Goal: Transaction & Acquisition: Purchase product/service

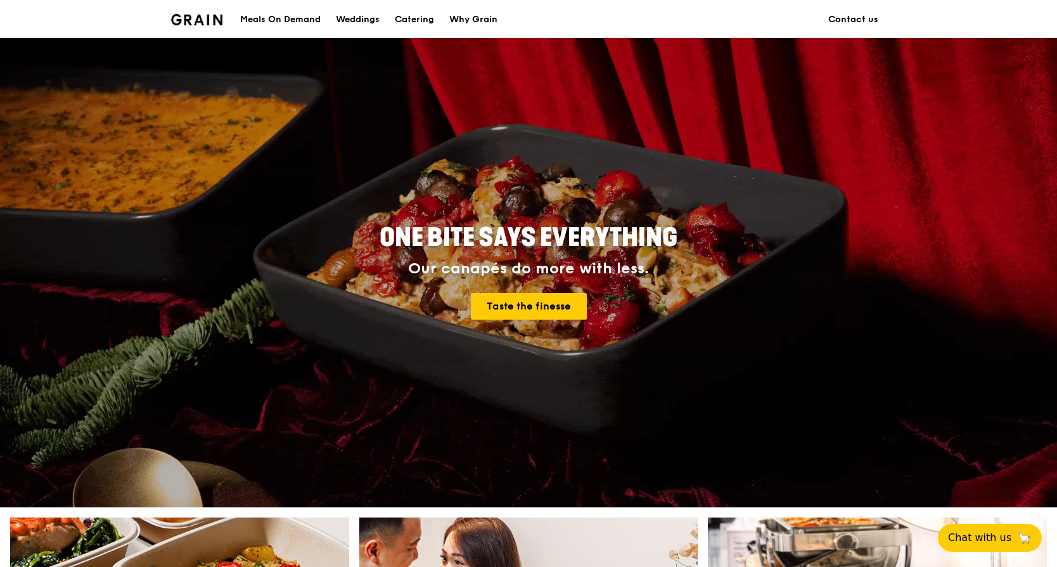
scroll to position [380, 0]
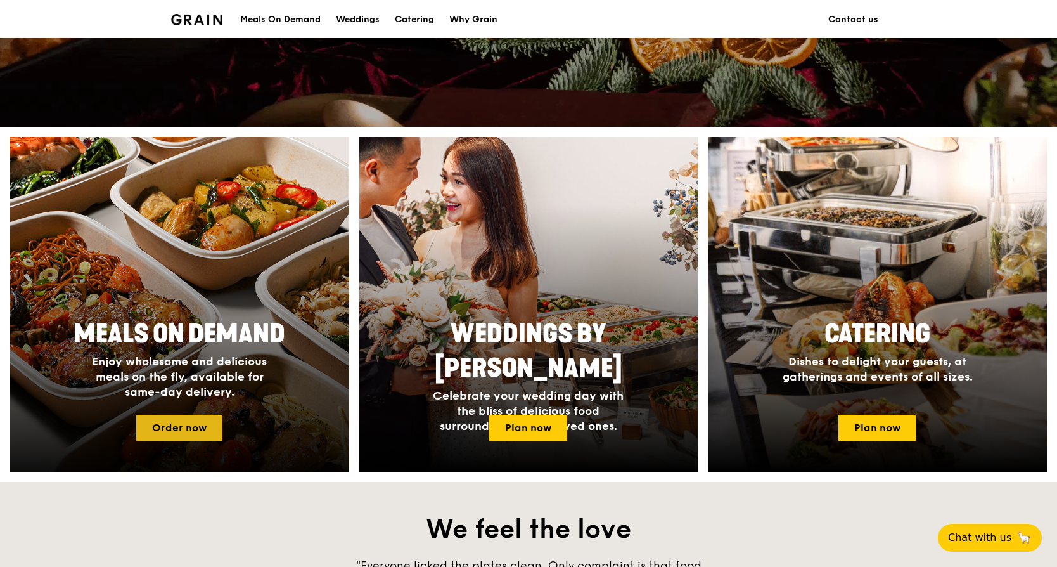
click at [209, 428] on link "Order now" at bounding box center [179, 428] width 86 height 27
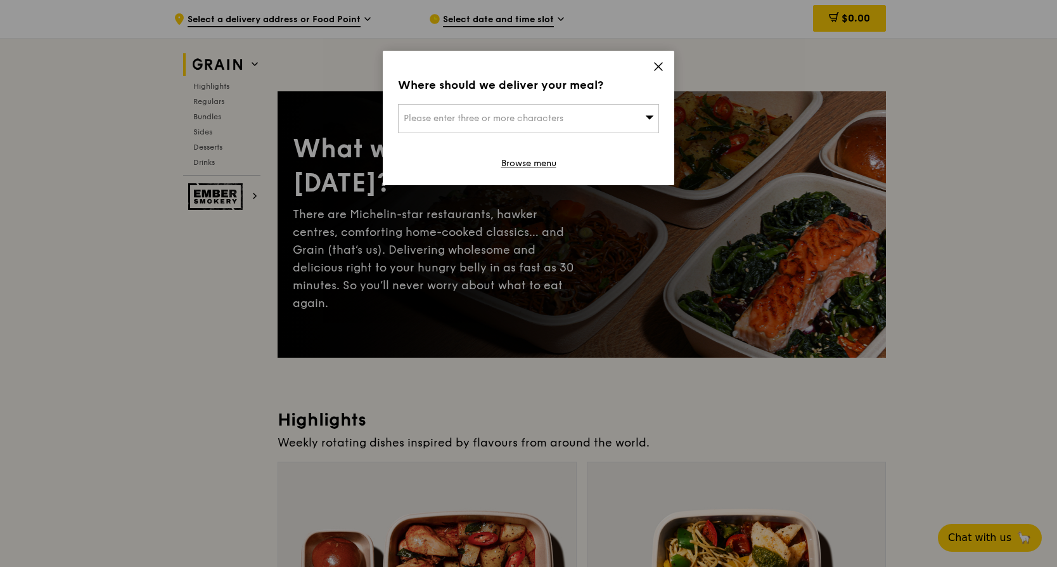
scroll to position [254, 0]
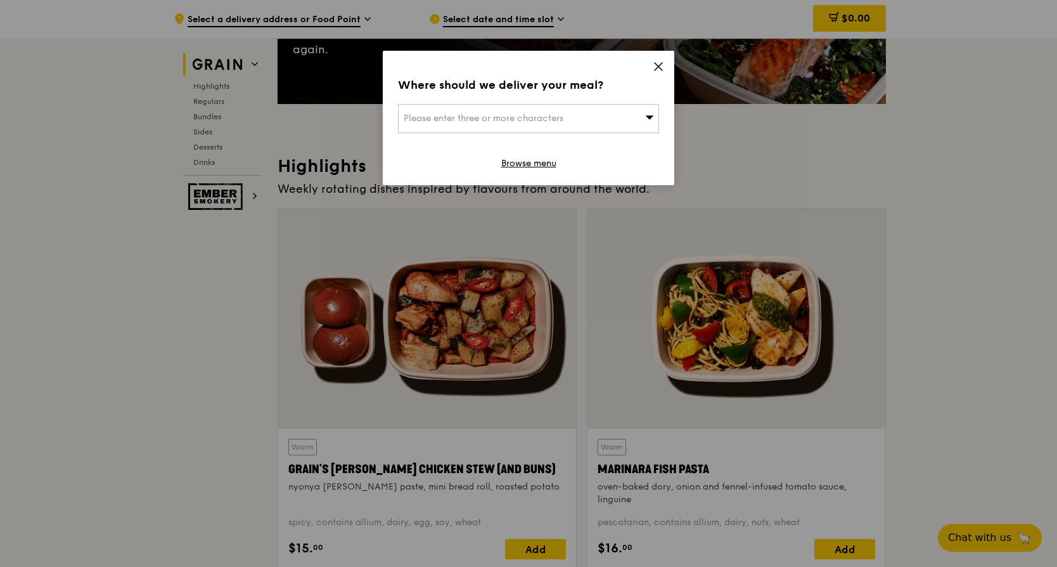
click at [660, 67] on icon at bounding box center [659, 67] width 8 height 8
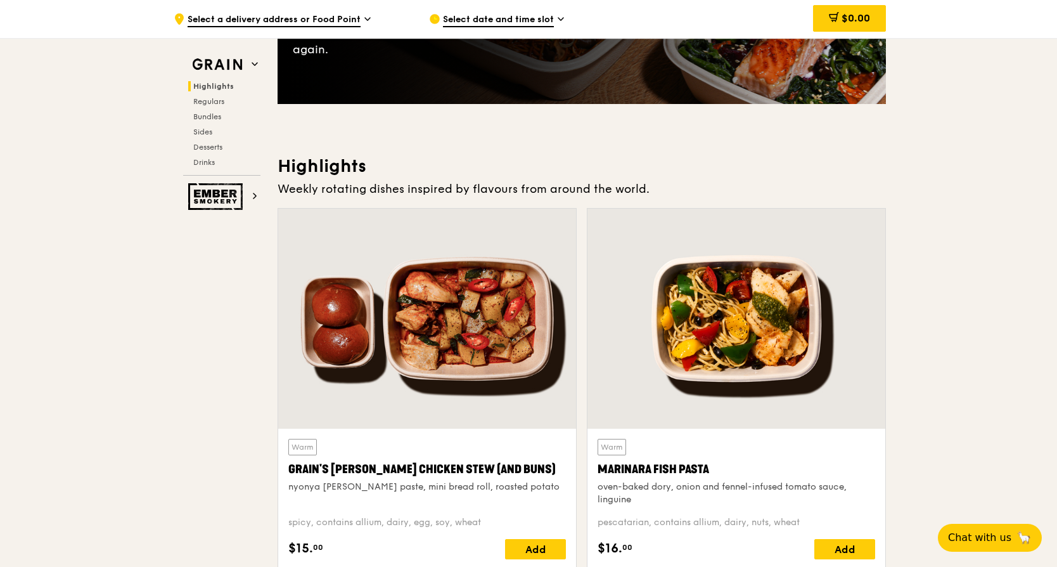
scroll to position [444, 0]
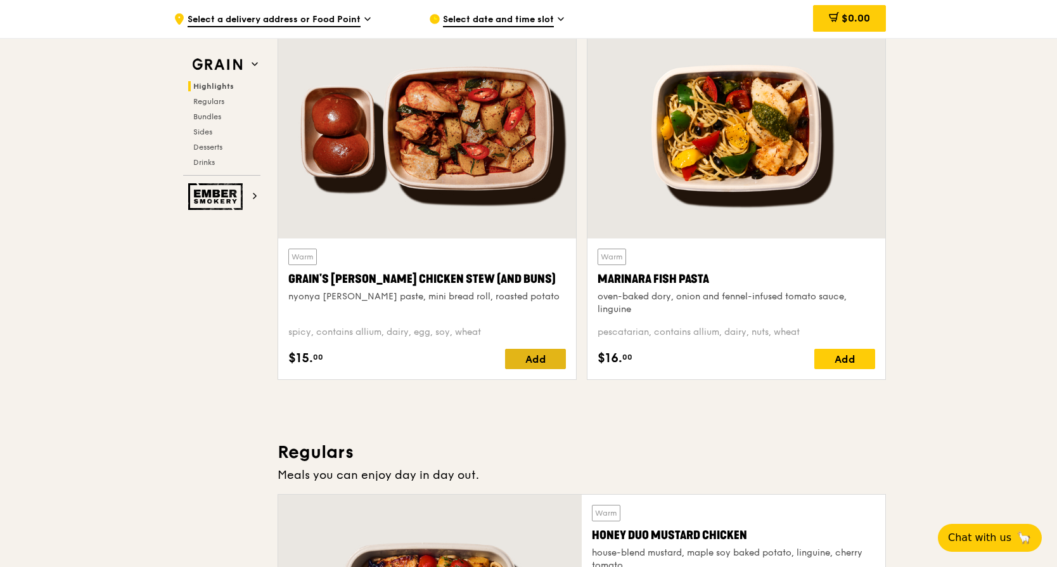
click at [550, 352] on div "Add" at bounding box center [535, 359] width 61 height 20
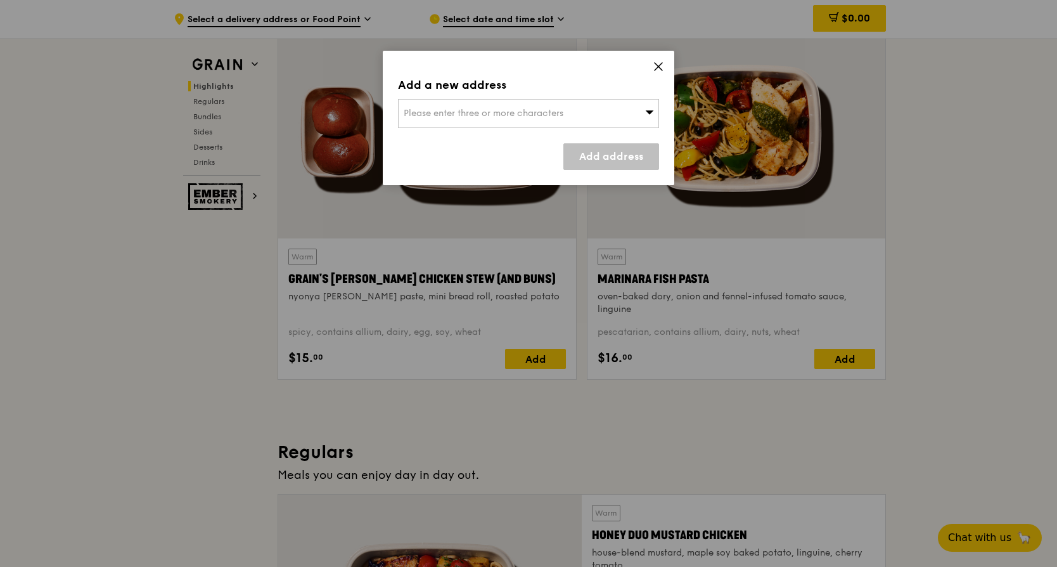
click at [626, 115] on div "Please enter three or more characters" at bounding box center [528, 113] width 261 height 29
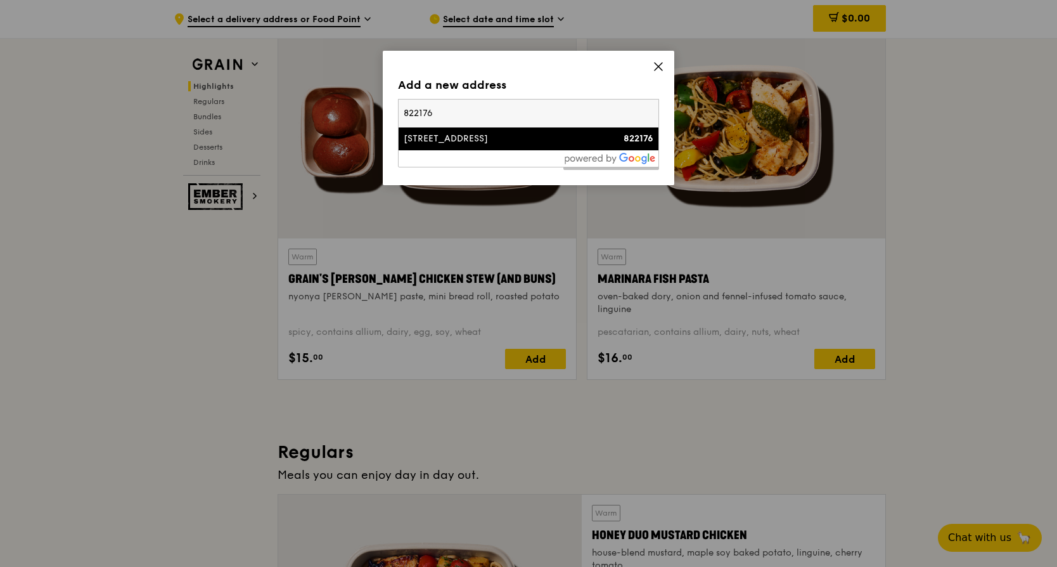
type input "822176"
click at [592, 141] on div "822176" at bounding box center [622, 138] width 63 height 13
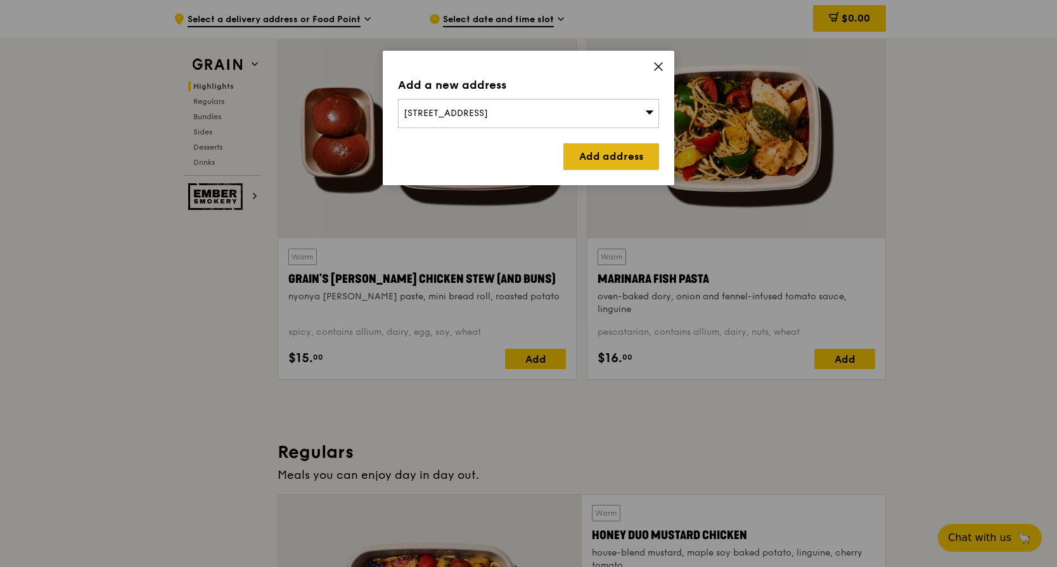
click at [601, 162] on link "Add address" at bounding box center [611, 156] width 96 height 27
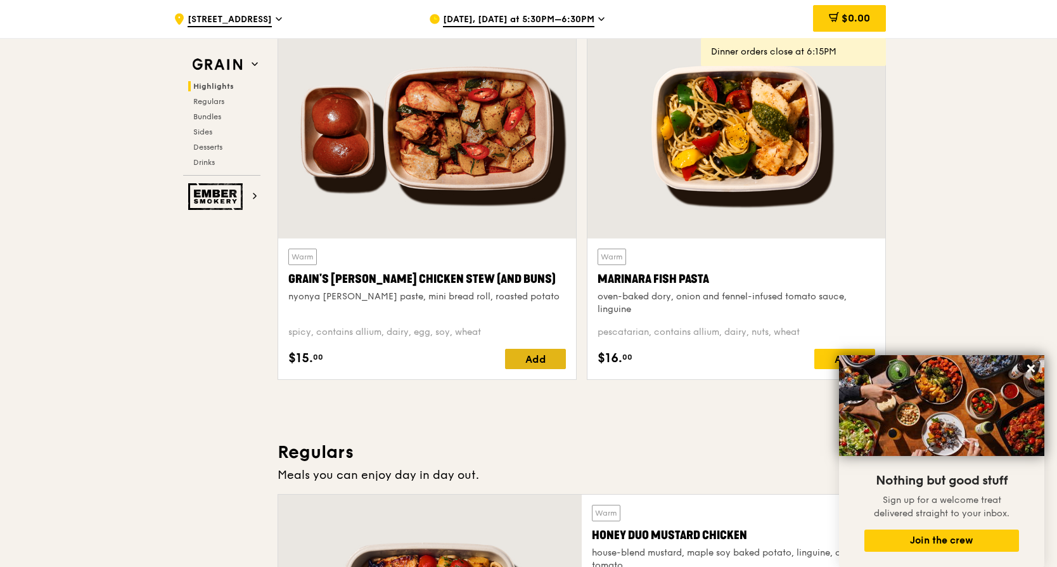
click at [529, 356] on div "Add" at bounding box center [535, 359] width 61 height 20
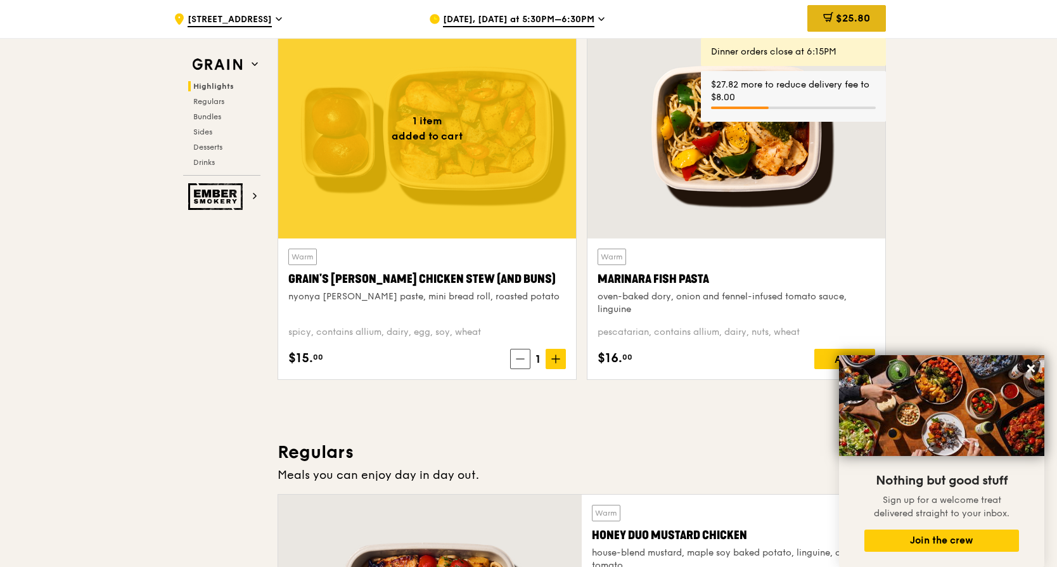
click at [847, 20] on span "$25.80" at bounding box center [853, 18] width 34 height 12
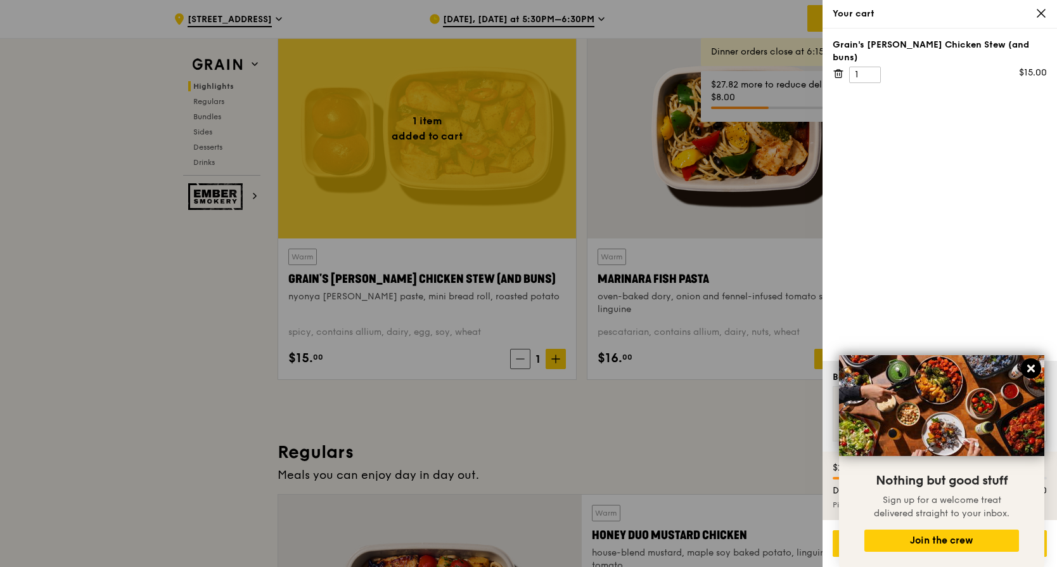
click at [1031, 368] on icon at bounding box center [1031, 368] width 8 height 8
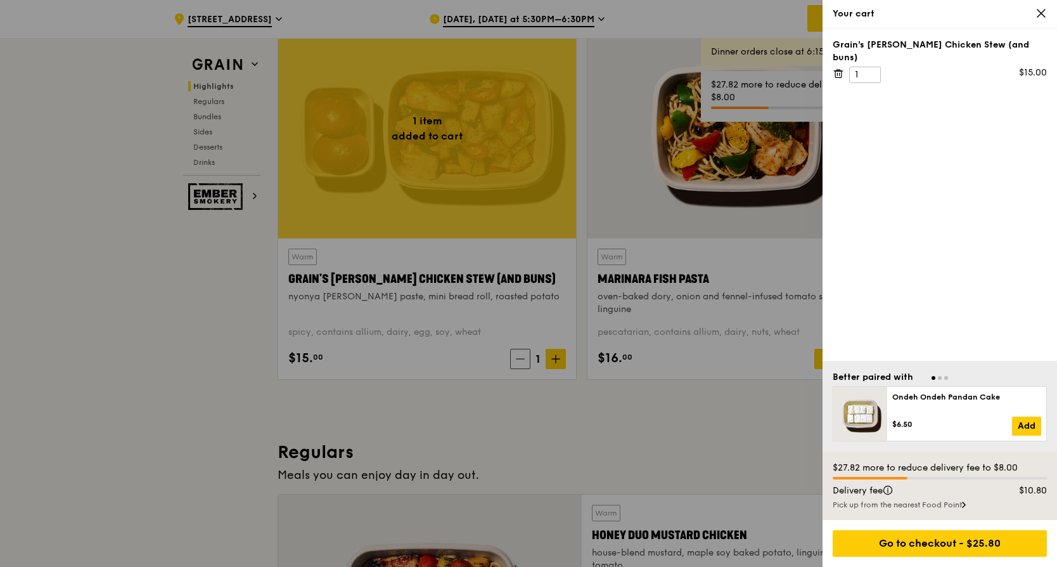
scroll to position [570, 0]
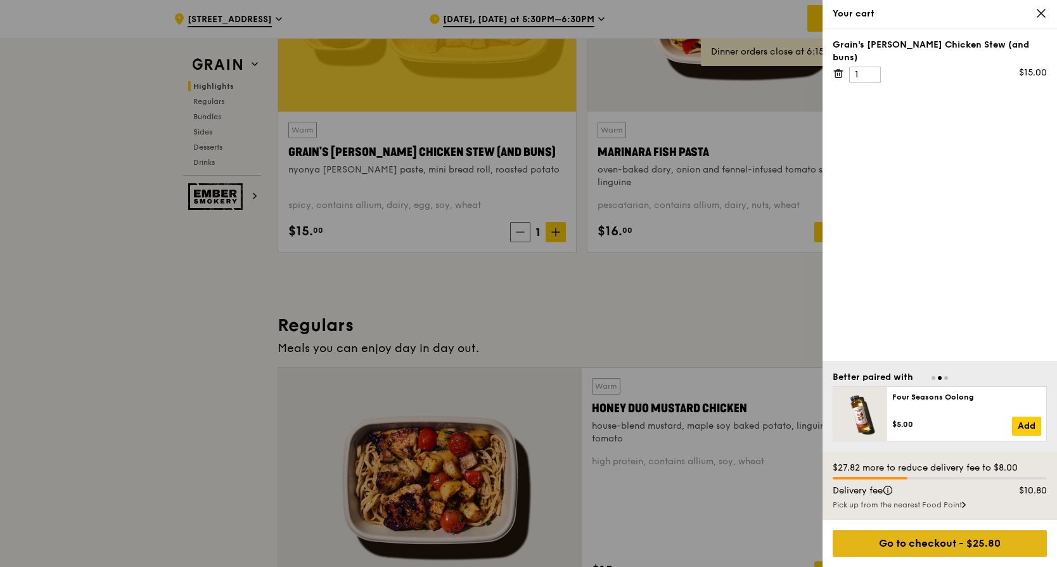
click at [955, 538] on div "Go to checkout - $25.80" at bounding box center [940, 543] width 214 height 27
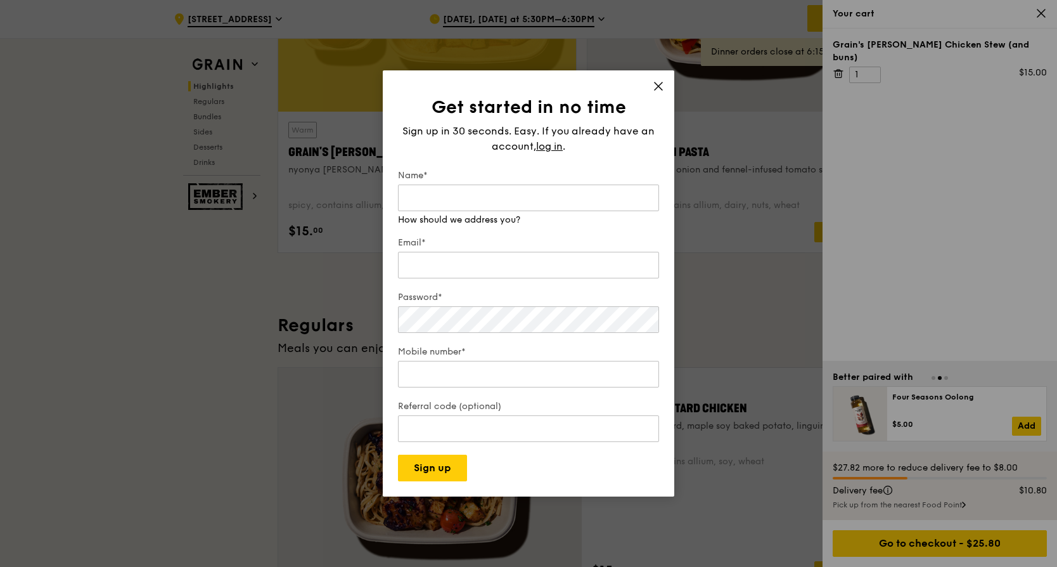
click at [662, 85] on div "Get started in no time Sign up in 30 seconds. Easy. If you already have an acco…" at bounding box center [529, 283] width 292 height 426
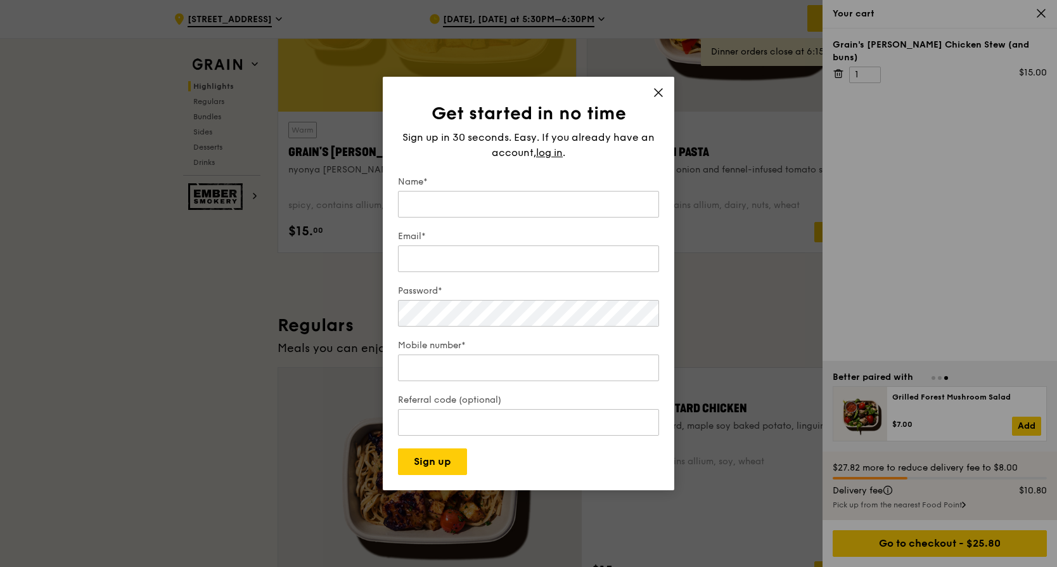
click at [656, 92] on icon at bounding box center [658, 92] width 11 height 11
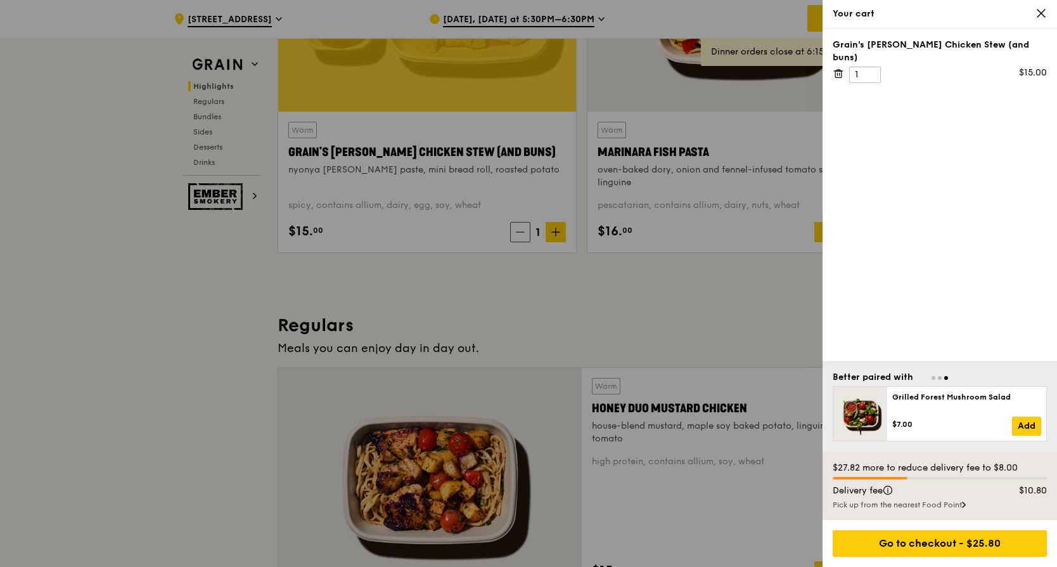
click at [705, 319] on div at bounding box center [528, 283] width 1057 height 567
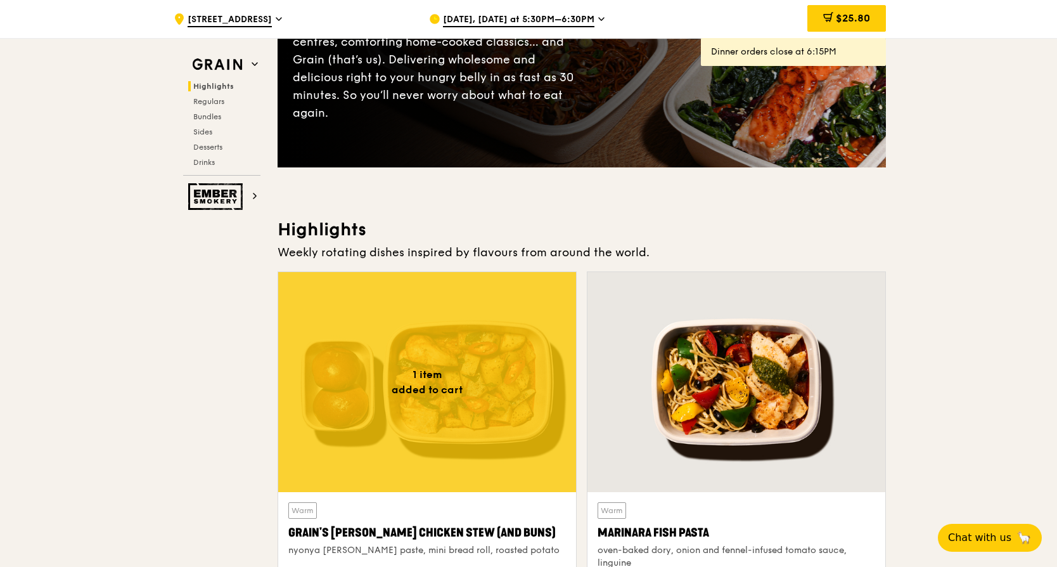
scroll to position [0, 0]
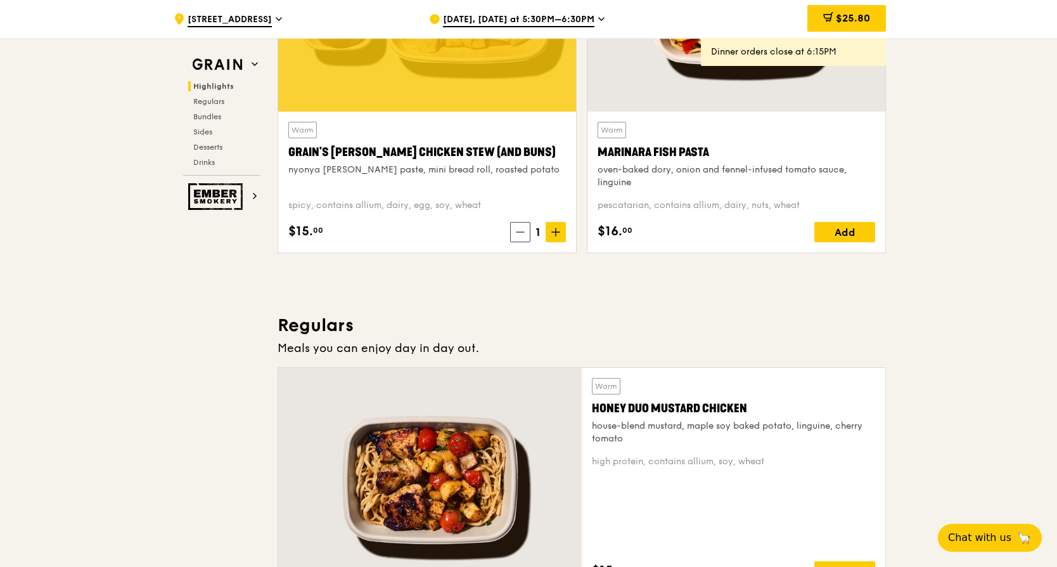
scroll to position [824, 0]
